Goal: Information Seeking & Learning: Learn about a topic

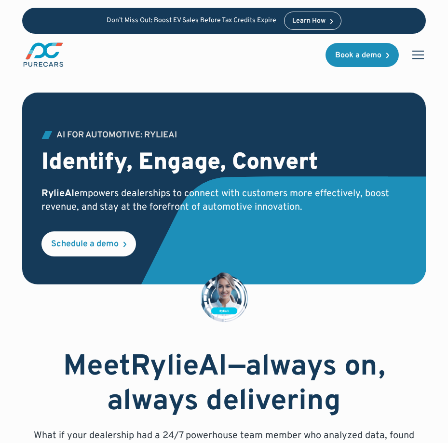
click at [203, 360] on strong "RylieAI" at bounding box center [180, 367] width 98 height 37
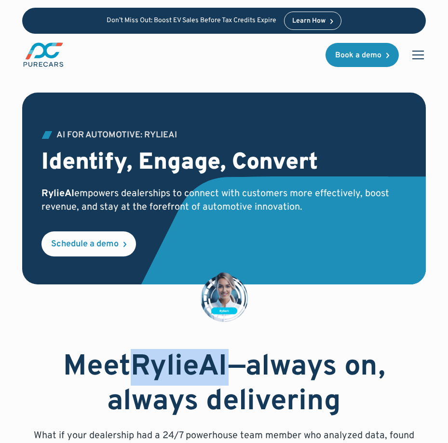
click at [203, 360] on strong "RylieAI" at bounding box center [180, 367] width 98 height 37
drag, startPoint x: 0, startPoint y: 0, endPoint x: 203, endPoint y: 360, distance: 412.9
click at [203, 360] on strong "RylieAI" at bounding box center [180, 367] width 98 height 37
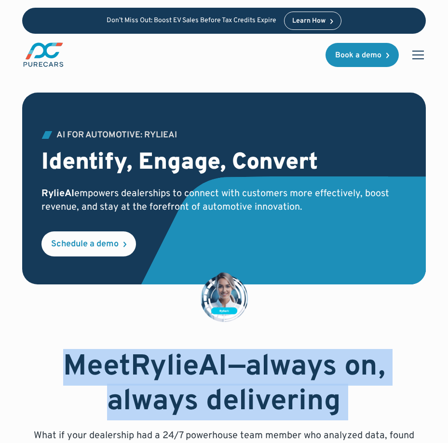
click at [203, 360] on strong "RylieAI" at bounding box center [180, 367] width 98 height 37
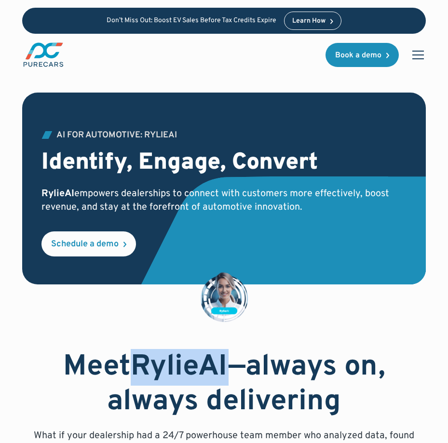
click at [203, 360] on strong "RylieAI" at bounding box center [180, 367] width 98 height 37
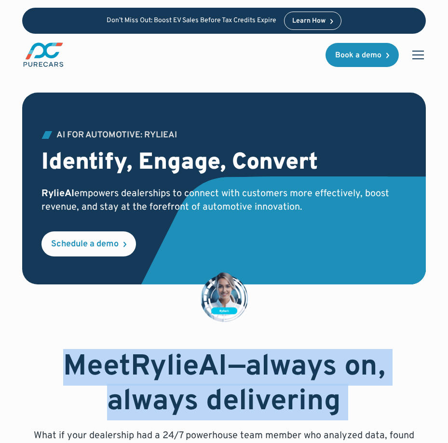
click at [203, 360] on strong "RylieAI" at bounding box center [180, 367] width 98 height 37
